Goal: Navigation & Orientation: Find specific page/section

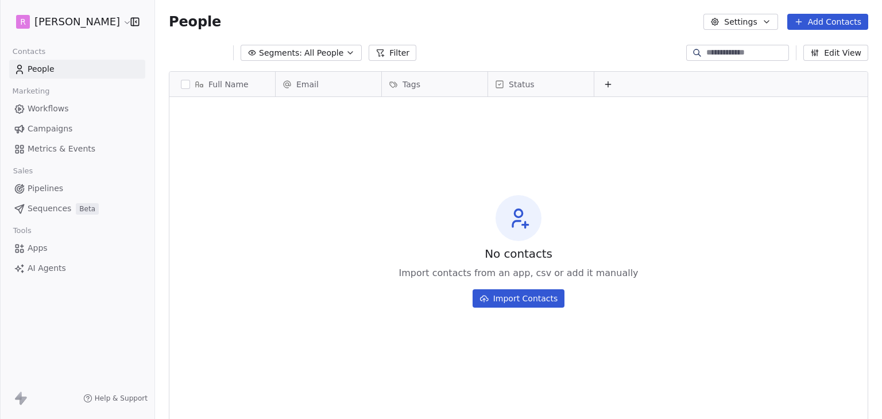
scroll to position [360, 718]
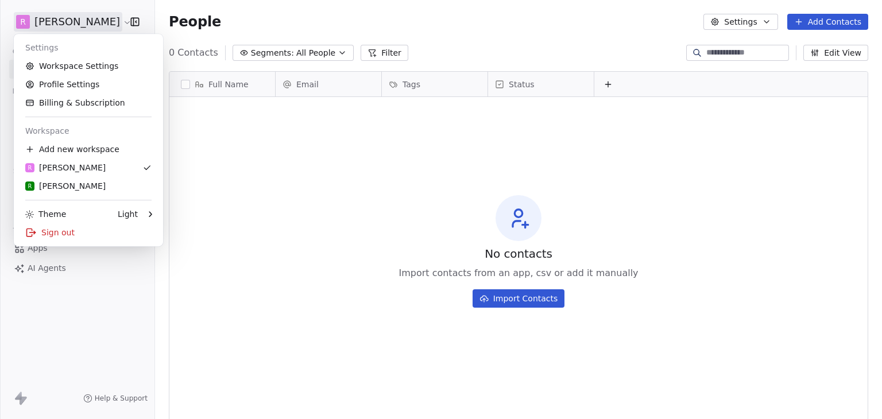
click at [55, 16] on html "R [PERSON_NAME] Contacts People Marketing Workflows Campaigns Metrics & Events …" at bounding box center [441, 209] width 882 height 419
click at [74, 186] on div "R Rudy M" at bounding box center [88, 185] width 126 height 11
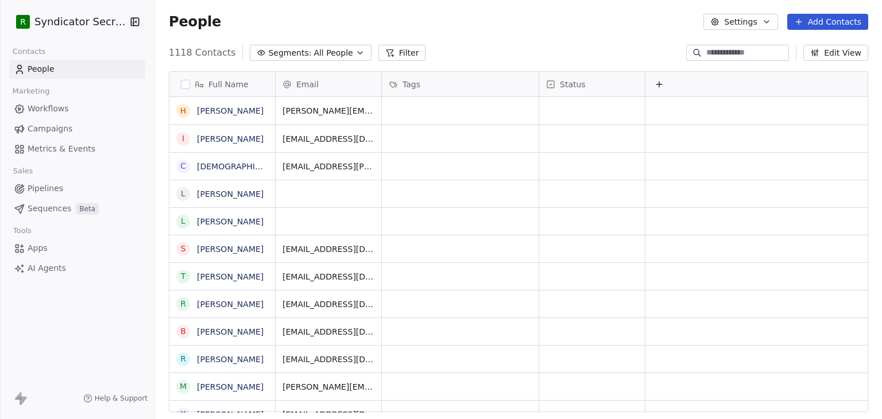
scroll to position [360, 718]
click at [294, 50] on span "Segments:" at bounding box center [289, 53] width 43 height 12
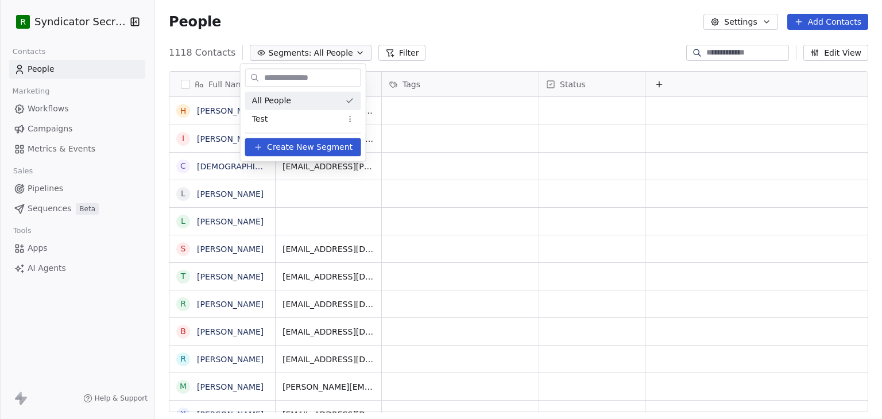
click at [140, 89] on html "R Syndicator Secrets Contacts People Marketing Workflows Campaigns Metrics & Ev…" at bounding box center [441, 209] width 882 height 419
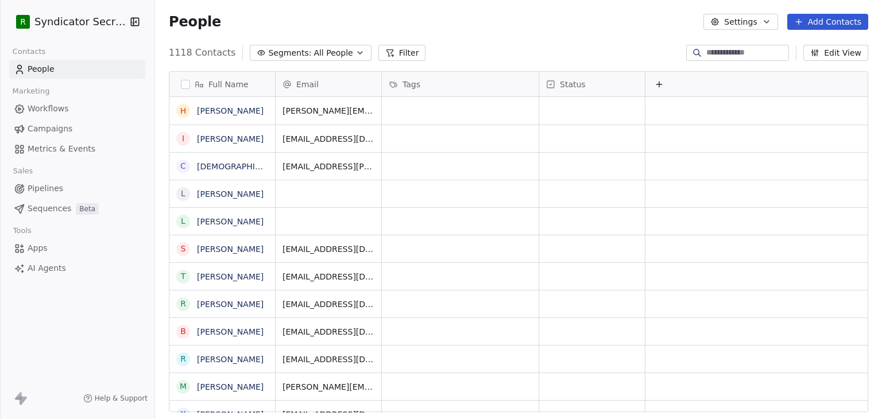
click at [60, 125] on span "Campaigns" at bounding box center [50, 129] width 45 height 12
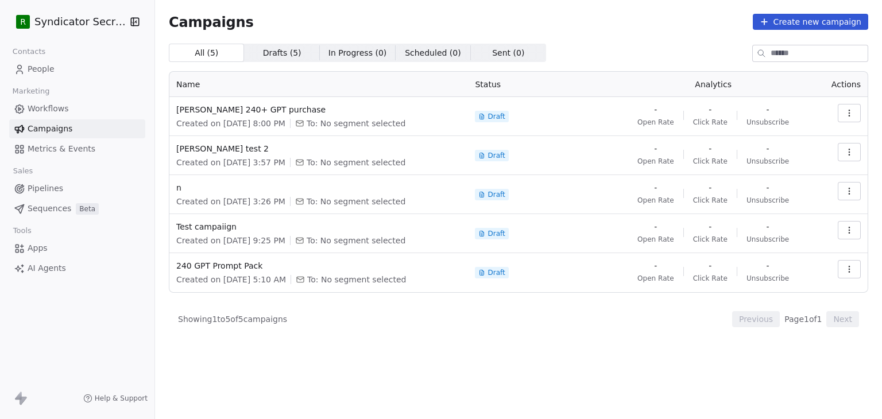
click at [59, 28] on html "R Syndicator Secrets Contacts People Marketing Workflows Campaigns Metrics & Ev…" at bounding box center [441, 209] width 882 height 419
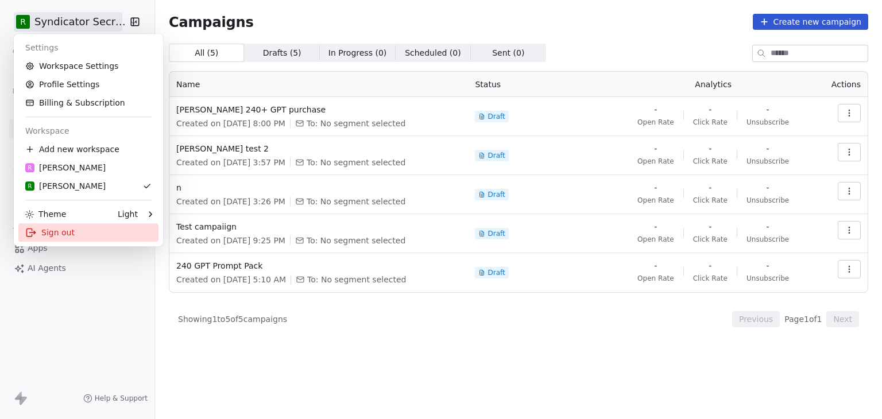
click at [55, 233] on div "Sign out" at bounding box center [88, 232] width 140 height 18
